Goal: Navigation & Orientation: Find specific page/section

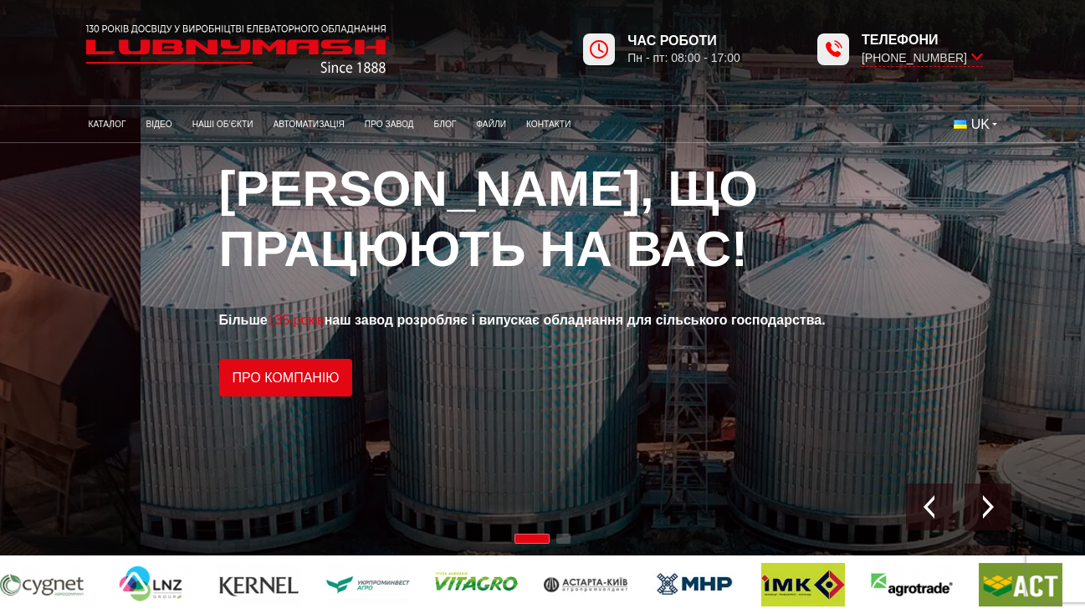
click at [359, 213] on span "Будуємо елеватори, що працюють на вас!" at bounding box center [489, 219] width 540 height 116
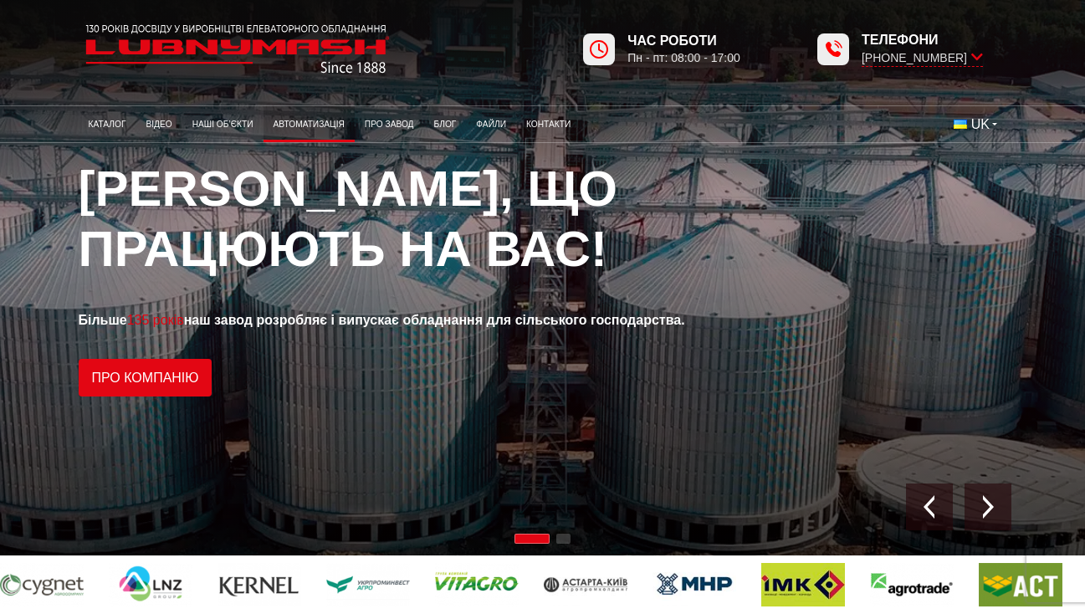
click at [337, 128] on link "Автоматизація" at bounding box center [309, 124] width 91 height 28
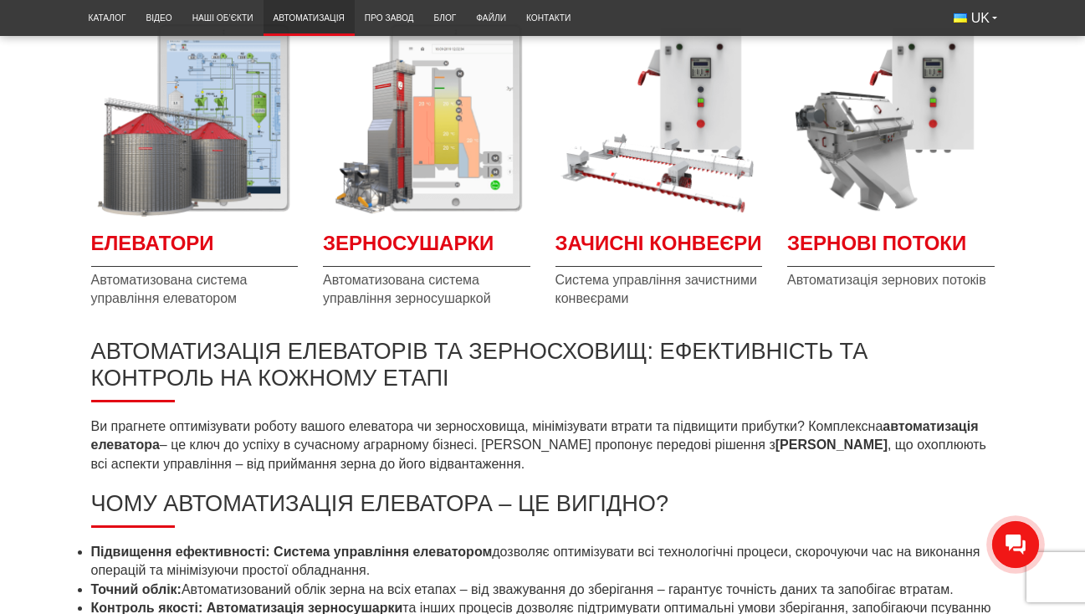
scroll to position [335, 0]
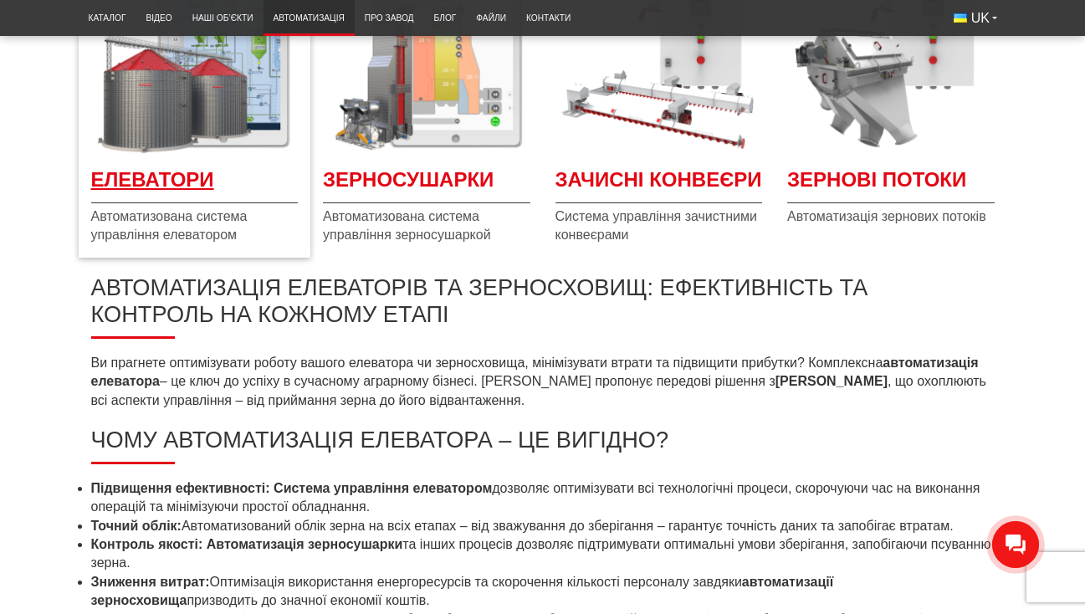
click at [154, 193] on span "Елеватори" at bounding box center [195, 185] width 208 height 38
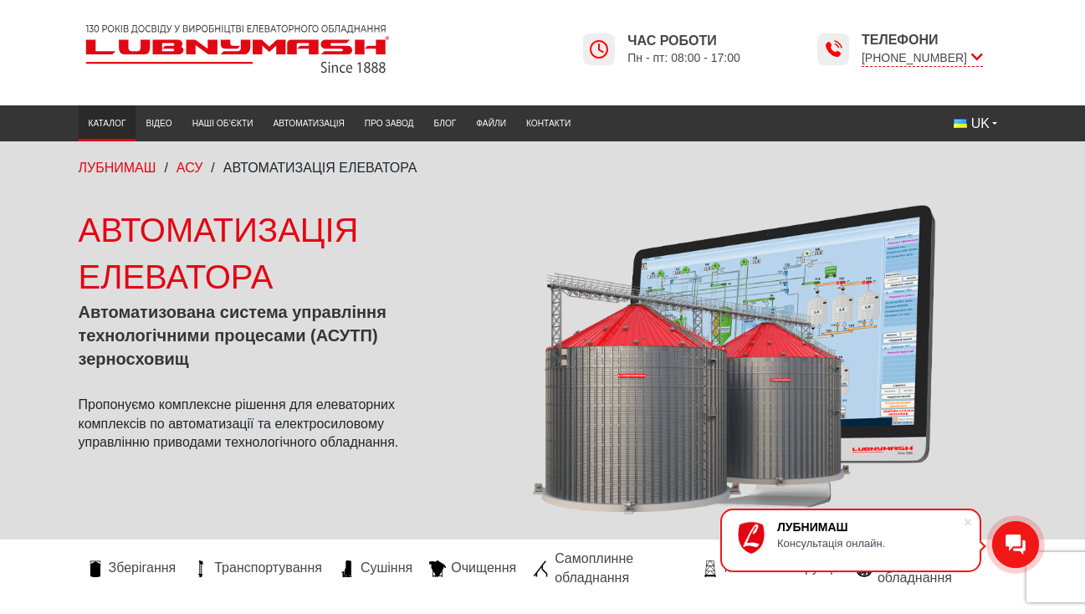
click at [121, 125] on link "Каталог" at bounding box center [108, 124] width 58 height 28
